Goal: Task Accomplishment & Management: Manage account settings

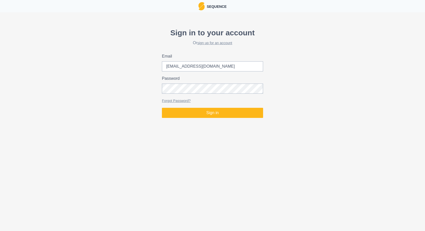
type input "[EMAIL_ADDRESS][DOMAIN_NAME]"
click at [162, 108] on button "Sign in" at bounding box center [212, 113] width 101 height 10
click at [135, 95] on div "Sign in to your account Or sign up for an account Email [EMAIL_ADDRESS][DOMAIN_…" at bounding box center [212, 72] width 425 height 95
click at [162, 108] on button "Sign in" at bounding box center [212, 113] width 101 height 10
click at [126, 91] on div "Sign in to your account Or sign up for an account Email [EMAIL_ADDRESS][DOMAIN_…" at bounding box center [212, 72] width 425 height 95
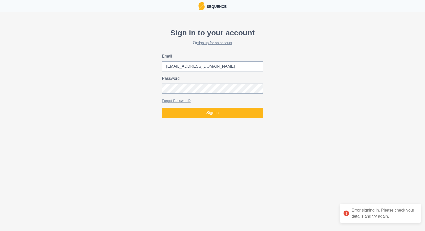
click at [394, 67] on div "Sign in to your account Or sign up for an account Email [EMAIL_ADDRESS][DOMAIN_…" at bounding box center [212, 72] width 425 height 95
click at [162, 108] on button "Sign in" at bounding box center [212, 113] width 101 height 10
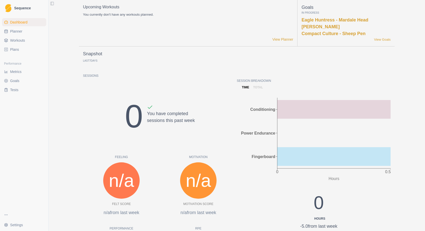
click at [8, 35] on ul "Dashboard Planner Workouts Plans" at bounding box center [24, 35] width 44 height 35
click at [10, 32] on span "Planner" at bounding box center [16, 31] width 12 height 5
select select "month"
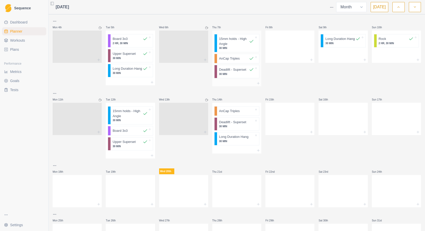
scroll to position [51, 0]
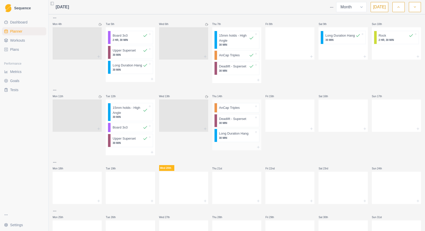
click at [246, 111] on div at bounding box center [247, 107] width 14 height 5
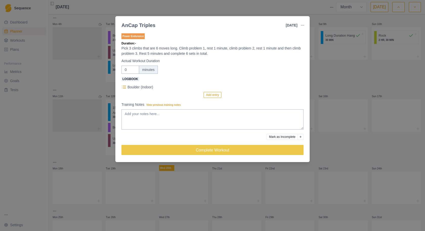
click at [300, 27] on button "button" at bounding box center [302, 25] width 10 height 10
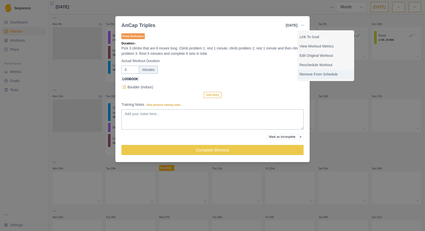
click at [306, 73] on p "Remove From Schedule" at bounding box center [325, 74] width 53 height 5
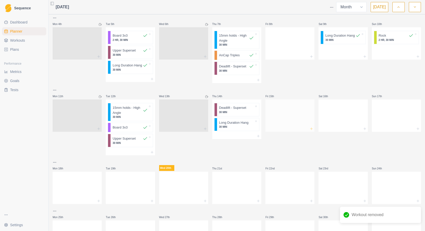
click at [310, 131] on icon at bounding box center [311, 129] width 4 height 4
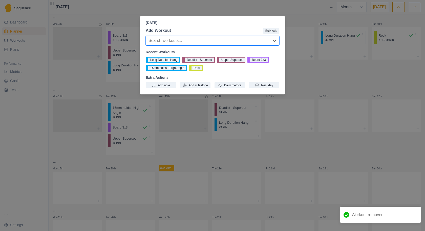
drag, startPoint x: 272, startPoint y: 81, endPoint x: 270, endPoint y: 85, distance: 4.5
click at [272, 82] on div "Recent Workouts Long Duration Hang Deadlift - Superset Upper Superset Board 3x3…" at bounding box center [213, 69] width 134 height 39
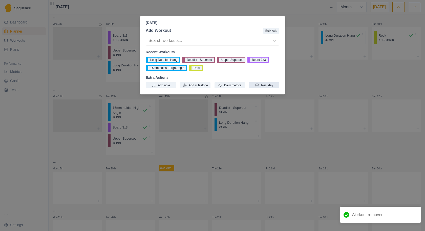
click at [270, 86] on button "Rest day" at bounding box center [264, 85] width 30 height 6
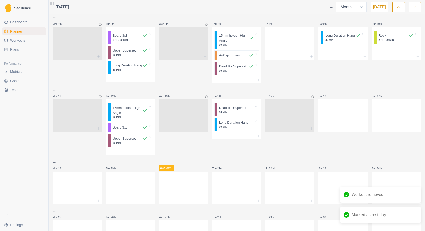
click at [345, 131] on div at bounding box center [342, 129] width 49 height 6
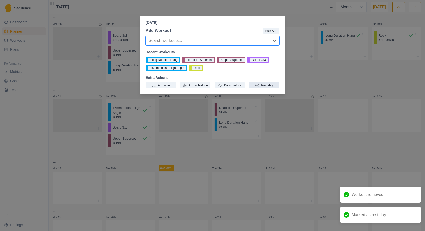
click at [270, 84] on button "Rest day" at bounding box center [264, 85] width 30 height 6
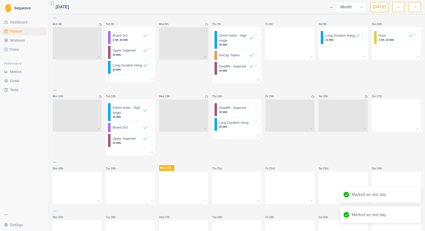
click at [398, 126] on div at bounding box center [396, 115] width 49 height 22
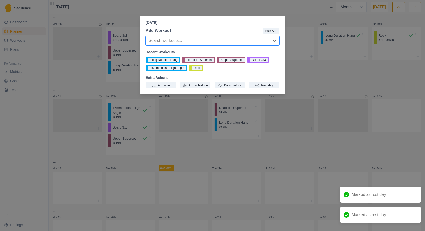
click at [263, 89] on div "Add Workout Bulk Add option , selected. Select is focused ,type to refine list,…" at bounding box center [213, 58] width 146 height 65
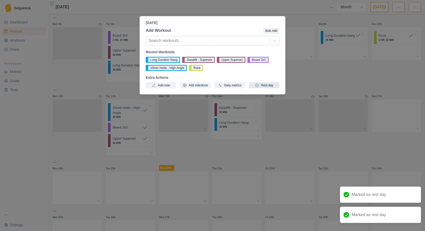
click at [262, 87] on button "Rest day" at bounding box center [264, 85] width 30 height 6
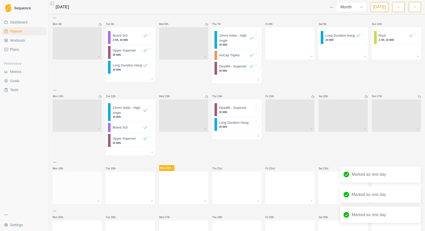
click at [68, 195] on div at bounding box center [77, 187] width 49 height 22
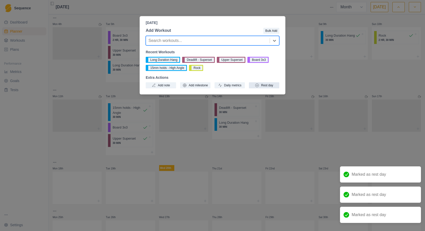
click at [253, 84] on button "Rest day" at bounding box center [264, 85] width 30 height 6
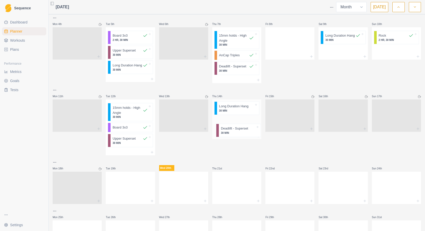
drag, startPoint x: 241, startPoint y: 116, endPoint x: 246, endPoint y: 133, distance: 17.8
click at [246, 133] on div "Deadlift - Superset 30 MIN Long Duration Hang 30 MIN" at bounding box center [236, 117] width 49 height 34
click at [239, 111] on p "Long Duration Hang" at bounding box center [233, 107] width 29 height 5
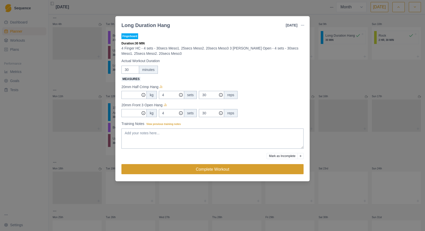
click at [199, 168] on button "Complete Workout" at bounding box center [212, 169] width 182 height 10
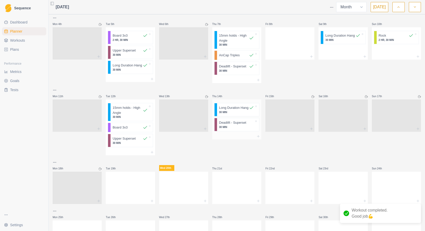
click at [237, 125] on p "Deadlift - Superset" at bounding box center [232, 122] width 27 height 5
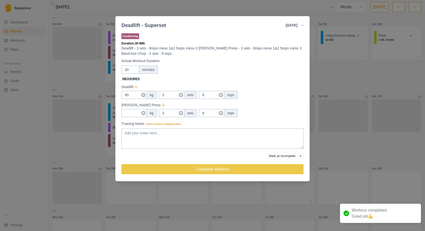
click at [337, 66] on div "Deadlift - Superset [DATE] Link To Goal View Workout Metrics Edit Original Work…" at bounding box center [212, 115] width 425 height 231
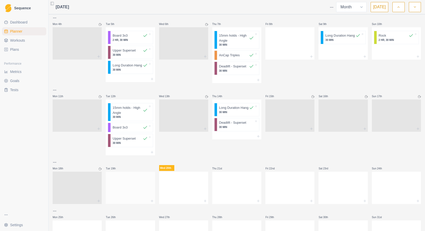
click at [140, 191] on div at bounding box center [130, 187] width 49 height 22
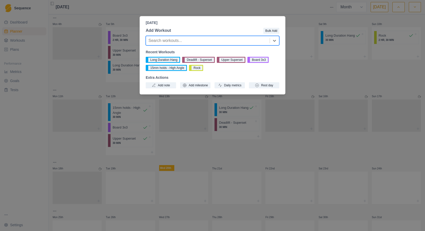
click at [279, 42] on div "Add Workout Bulk Add option , selected. Select is focused ,type to refine list,…" at bounding box center [213, 58] width 146 height 65
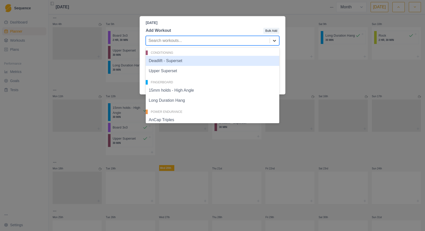
click at [275, 40] on icon at bounding box center [274, 41] width 3 height 2
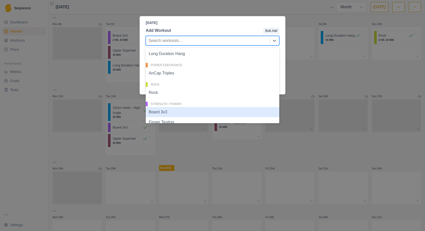
scroll to position [73, 0]
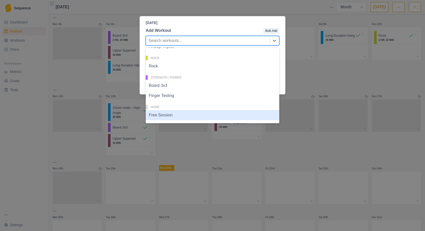
click at [171, 115] on div "Free Session" at bounding box center [213, 115] width 134 height 10
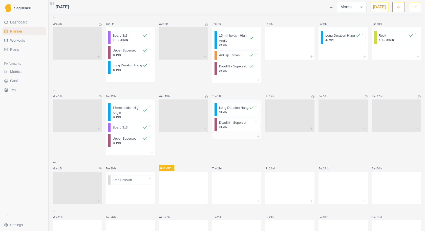
click at [253, 140] on div at bounding box center [236, 137] width 49 height 6
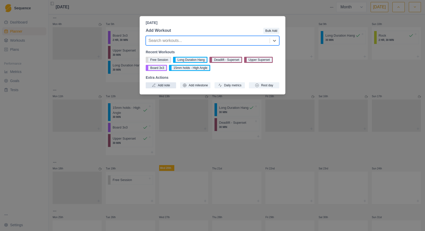
click at [167, 84] on button "Add note" at bounding box center [161, 85] width 30 height 6
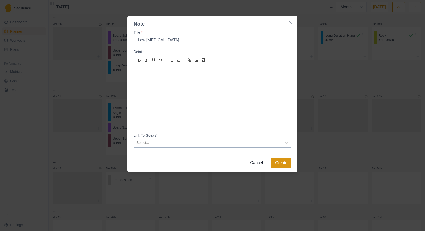
type input "Low [MEDICAL_DATA]"
click at [280, 163] on button "Create" at bounding box center [281, 163] width 20 height 10
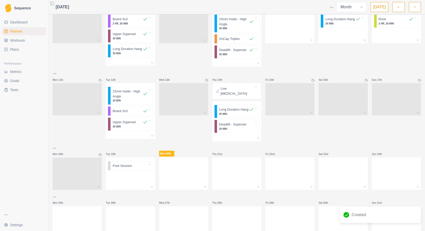
scroll to position [76, 0]
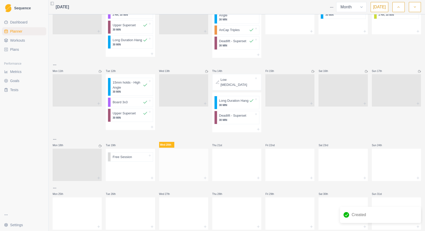
click at [187, 175] on div at bounding box center [183, 164] width 49 height 22
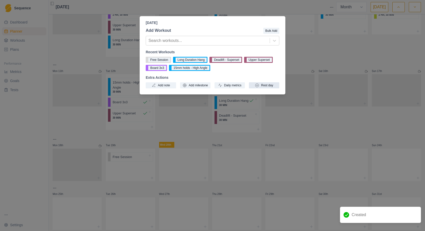
click at [258, 83] on button "Rest day" at bounding box center [264, 85] width 30 height 6
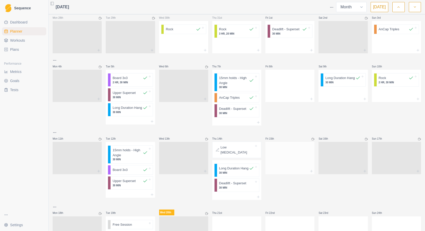
scroll to position [0, 0]
